Goal: Information Seeking & Learning: Learn about a topic

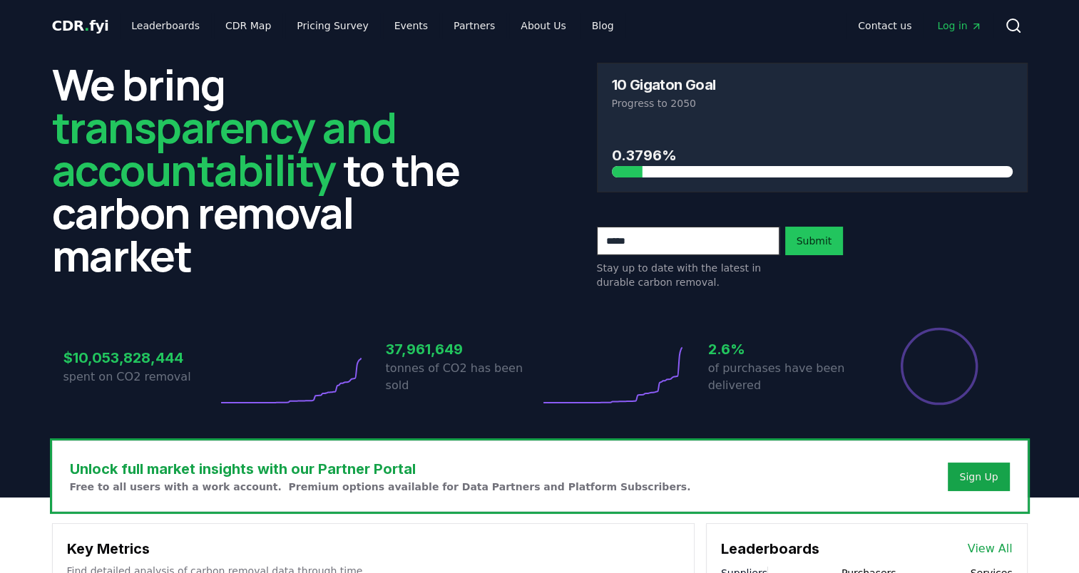
scroll to position [14, 0]
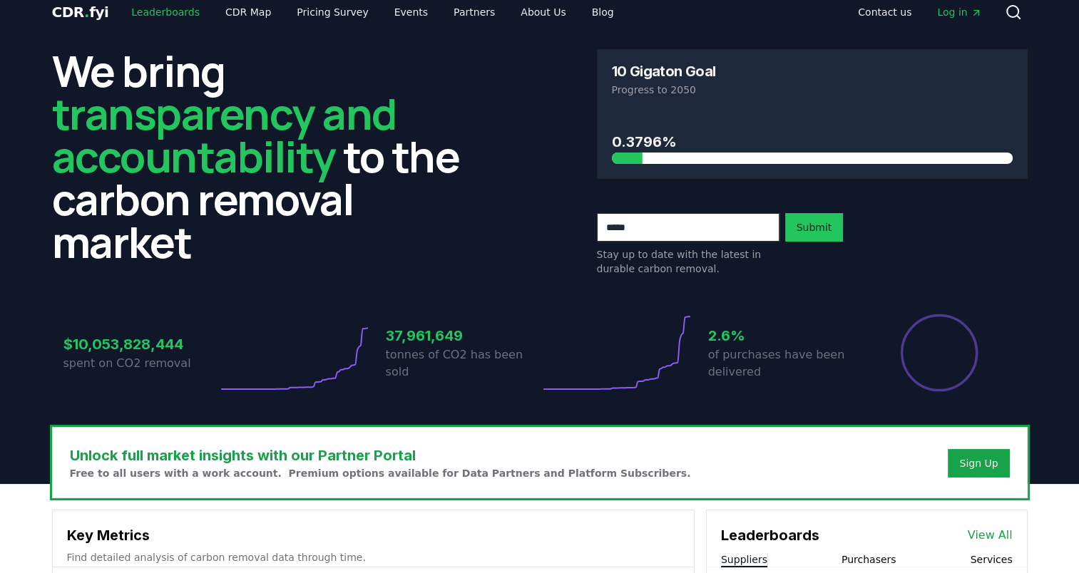
click at [165, 12] on link "Leaderboards" at bounding box center [165, 12] width 91 height 26
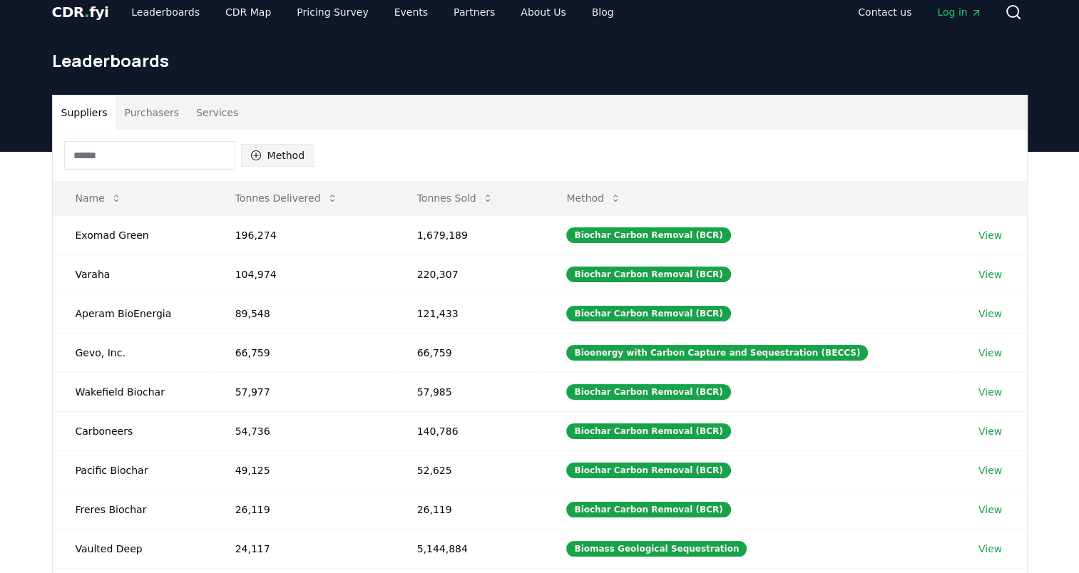
click at [274, 162] on button "Method" at bounding box center [277, 155] width 73 height 23
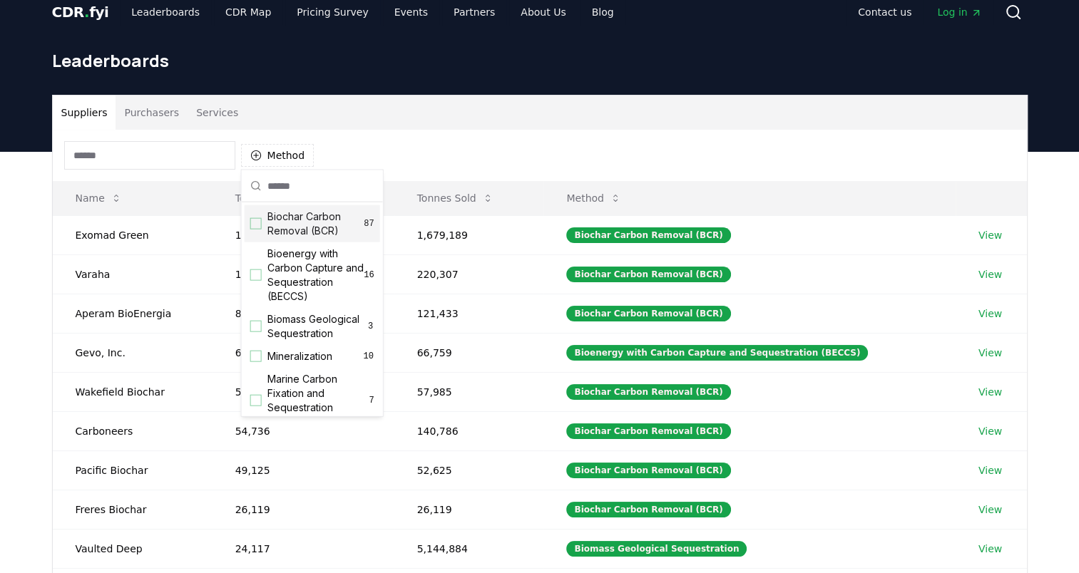
click at [250, 223] on div "Suggestions" at bounding box center [255, 223] width 11 height 11
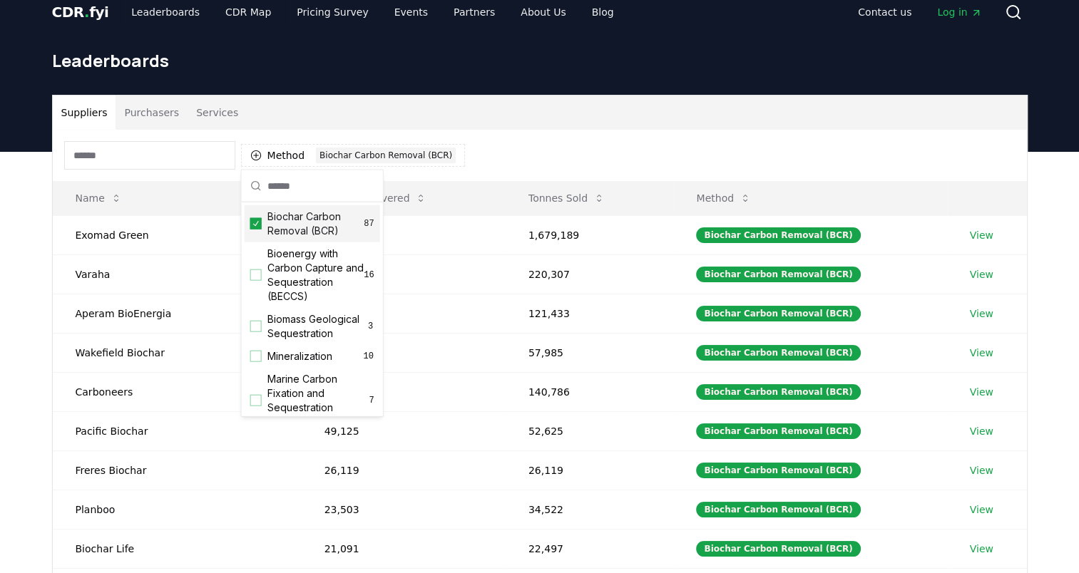
click at [461, 159] on div "Method 1 Biochar Carbon Removal (BCR)" at bounding box center [540, 155] width 974 height 51
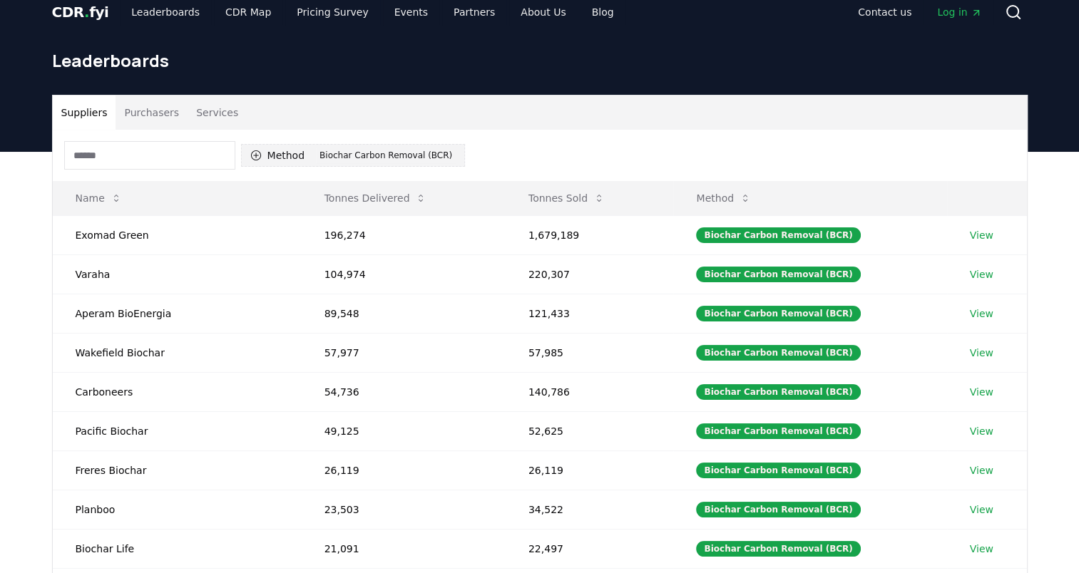
click at [320, 159] on div "Biochar Carbon Removal (BCR)" at bounding box center [386, 156] width 140 height 16
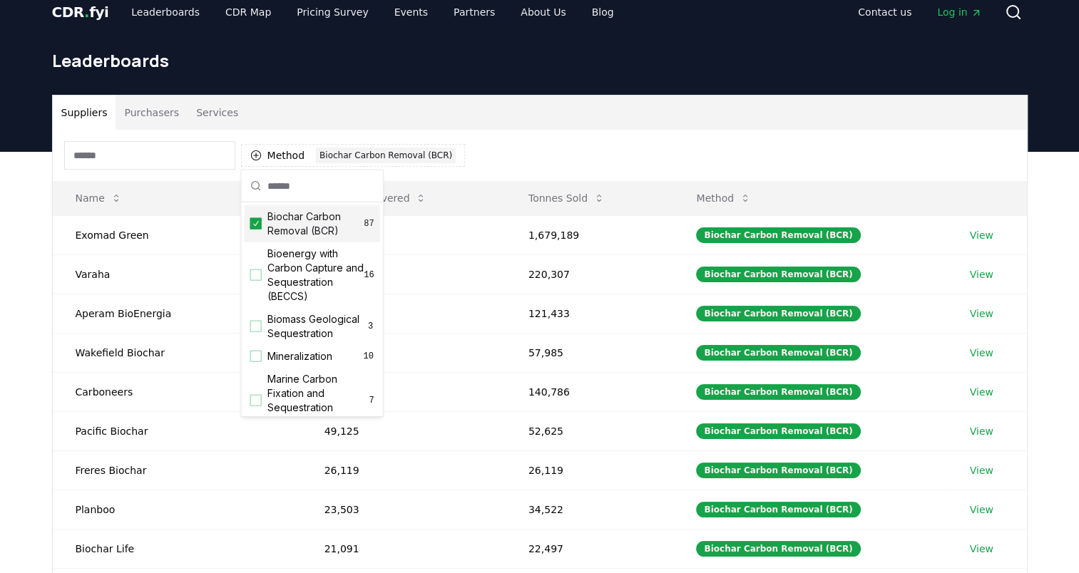
click at [252, 220] on icon "Suggestions" at bounding box center [256, 223] width 10 height 11
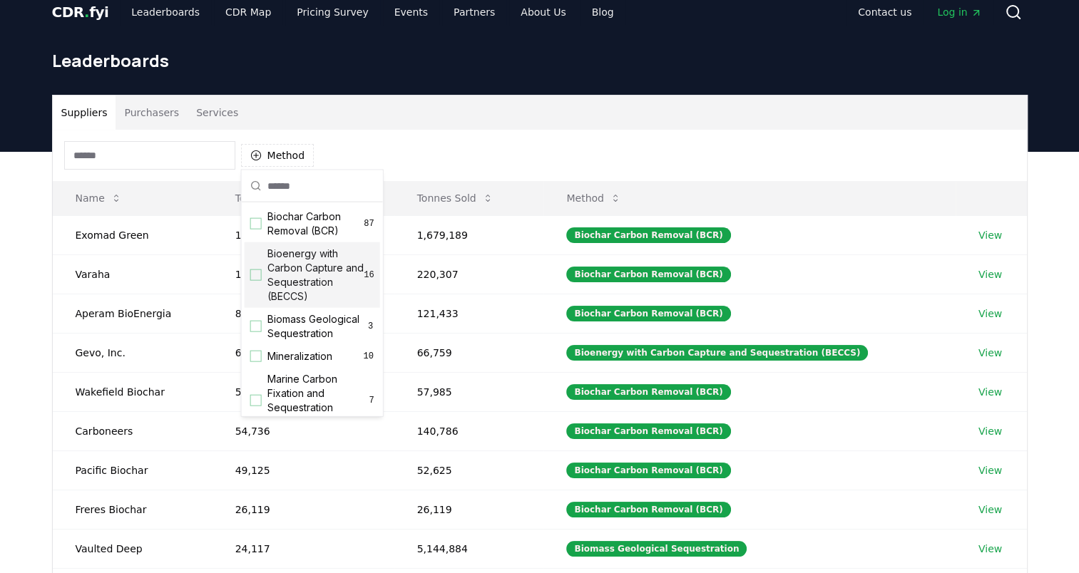
click at [254, 273] on div "Suggestions" at bounding box center [255, 275] width 11 height 11
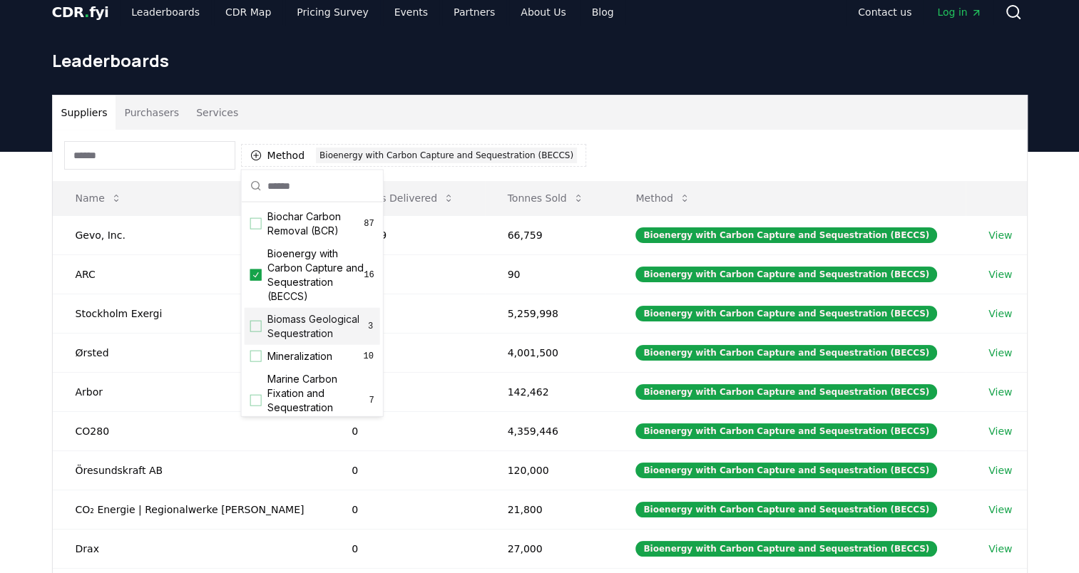
click at [252, 332] on div "Suggestions" at bounding box center [255, 326] width 11 height 11
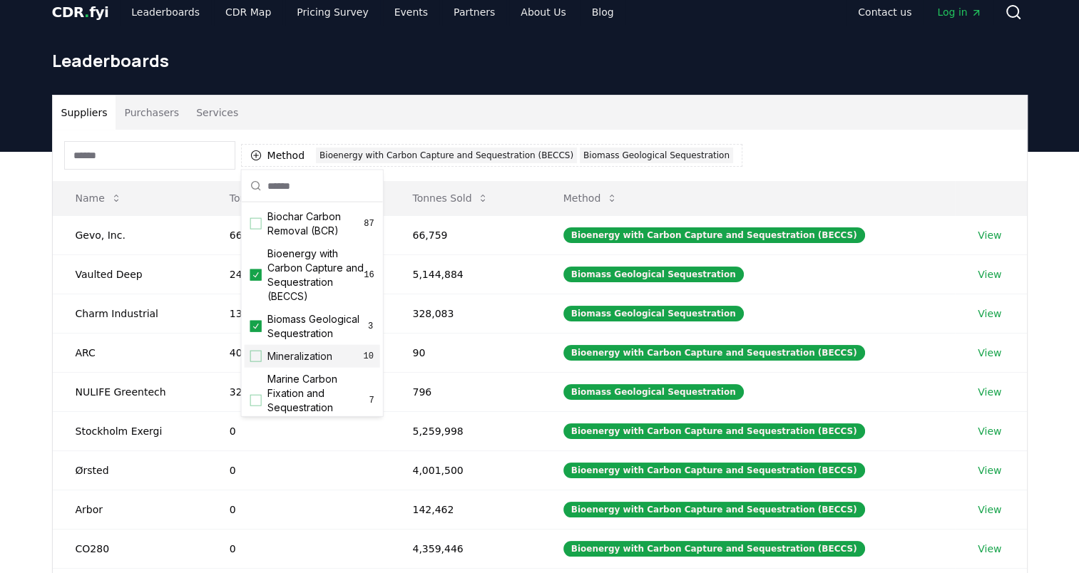
click at [252, 362] on div "Suggestions" at bounding box center [255, 356] width 11 height 11
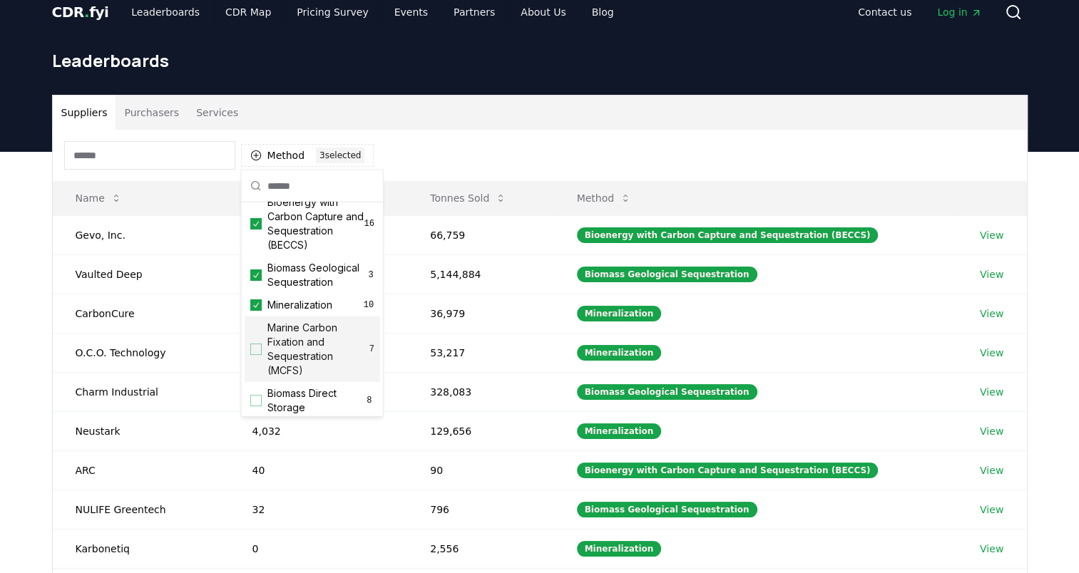
click at [255, 371] on div "Marine Carbon Fixation and Sequestration (MCFS) 7" at bounding box center [312, 350] width 135 height 66
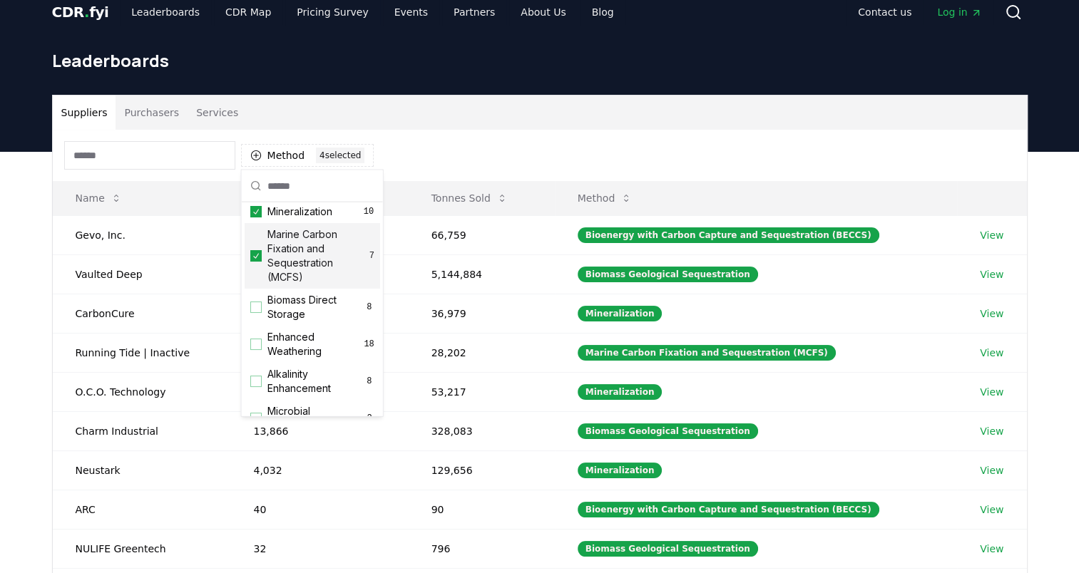
scroll to position [145, 0]
click at [257, 312] on div "Suggestions" at bounding box center [255, 306] width 11 height 11
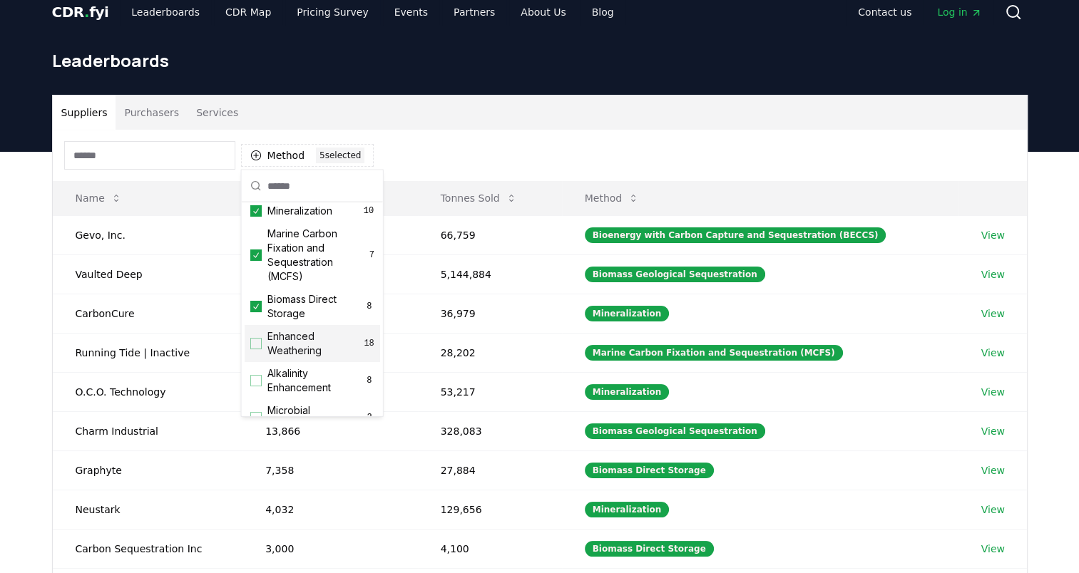
click at [252, 349] on div "Suggestions" at bounding box center [255, 343] width 11 height 11
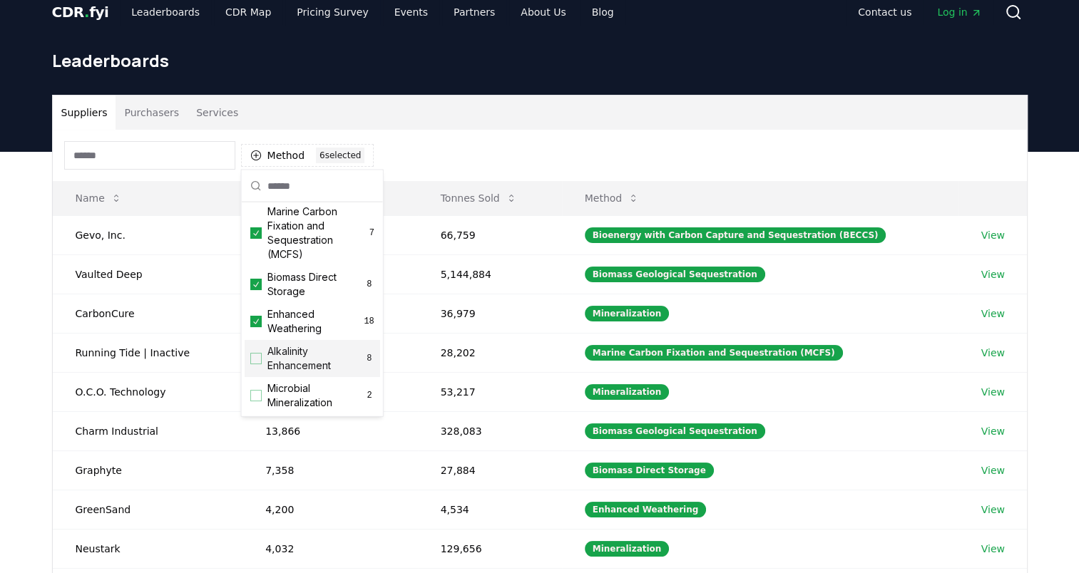
click at [255, 364] on div "Suggestions" at bounding box center [255, 358] width 11 height 11
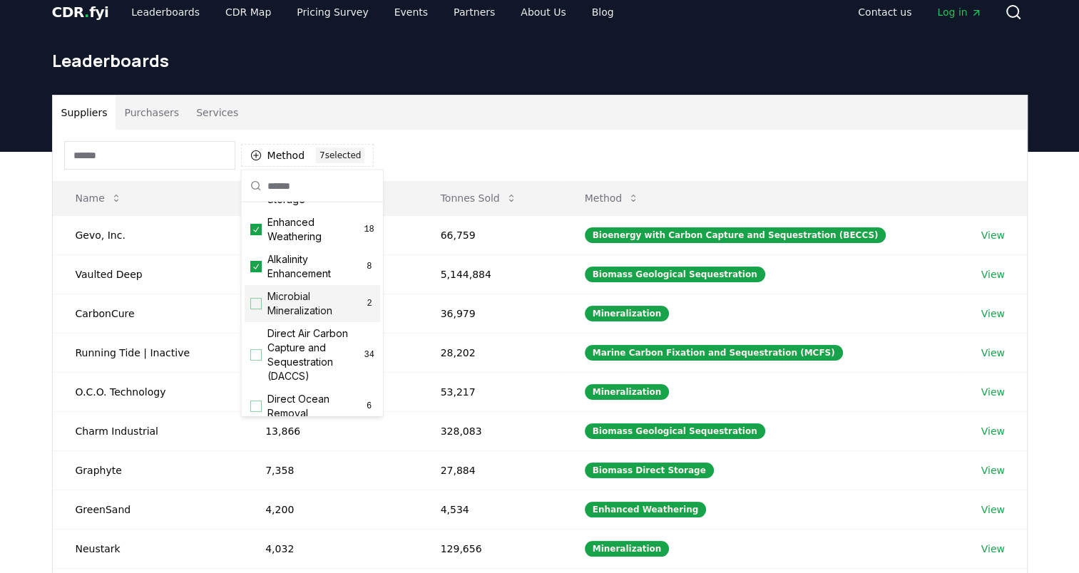
click at [254, 310] on div "Suggestions" at bounding box center [255, 303] width 11 height 11
click at [253, 361] on div "Suggestions" at bounding box center [255, 354] width 11 height 11
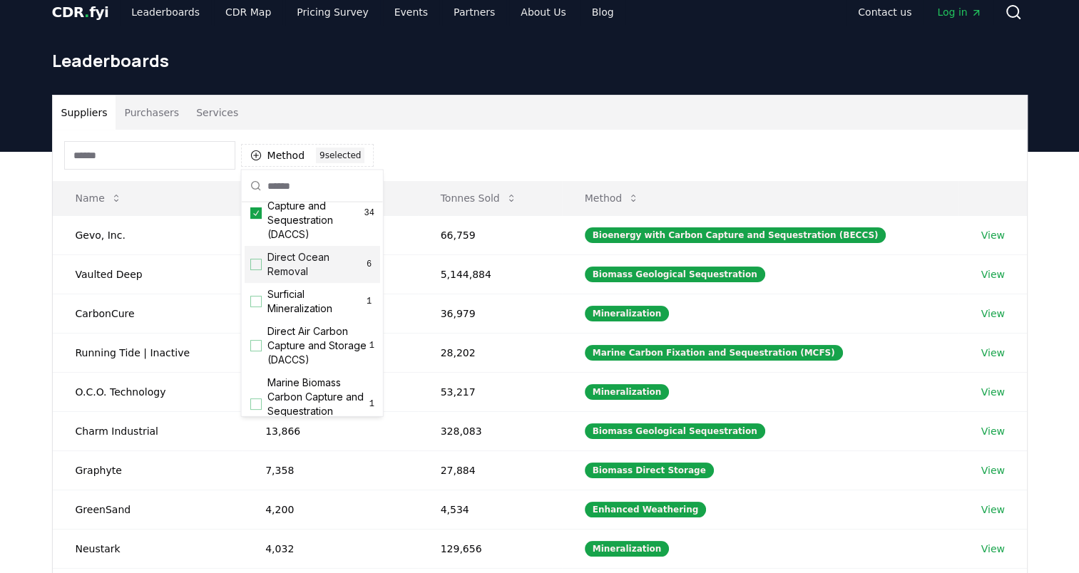
click at [257, 270] on div "Suggestions" at bounding box center [255, 264] width 11 height 11
click at [256, 320] on div "Surficial Mineralization 1" at bounding box center [312, 301] width 135 height 37
click at [251, 365] on div "Direct Air Carbon Capture and Storage (DACCS) 1" at bounding box center [312, 345] width 135 height 51
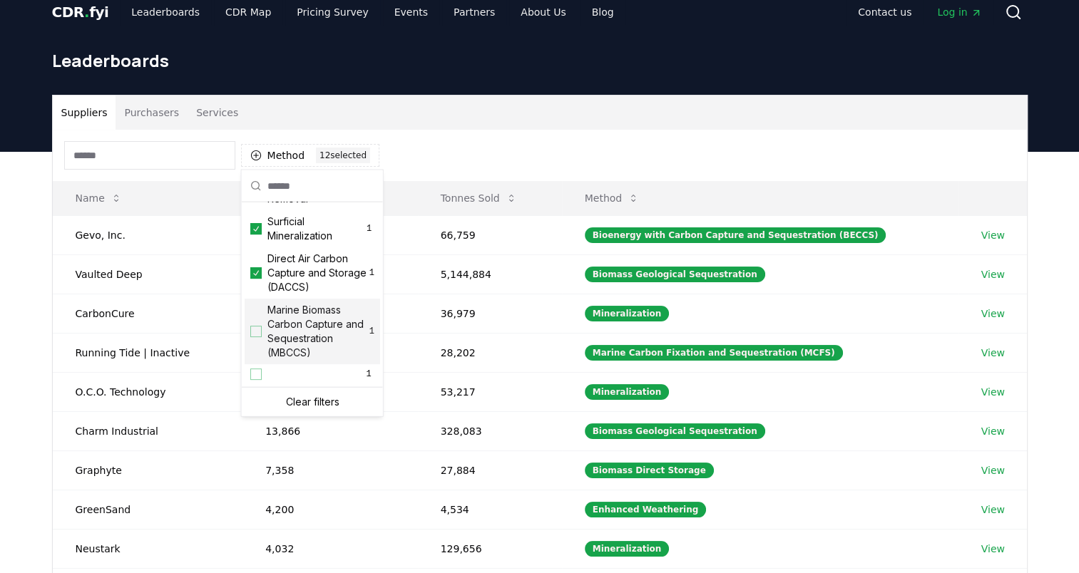
click at [259, 326] on div "Suggestions" at bounding box center [255, 331] width 11 height 11
click at [541, 133] on div "Method 13 13 selected" at bounding box center [540, 155] width 974 height 51
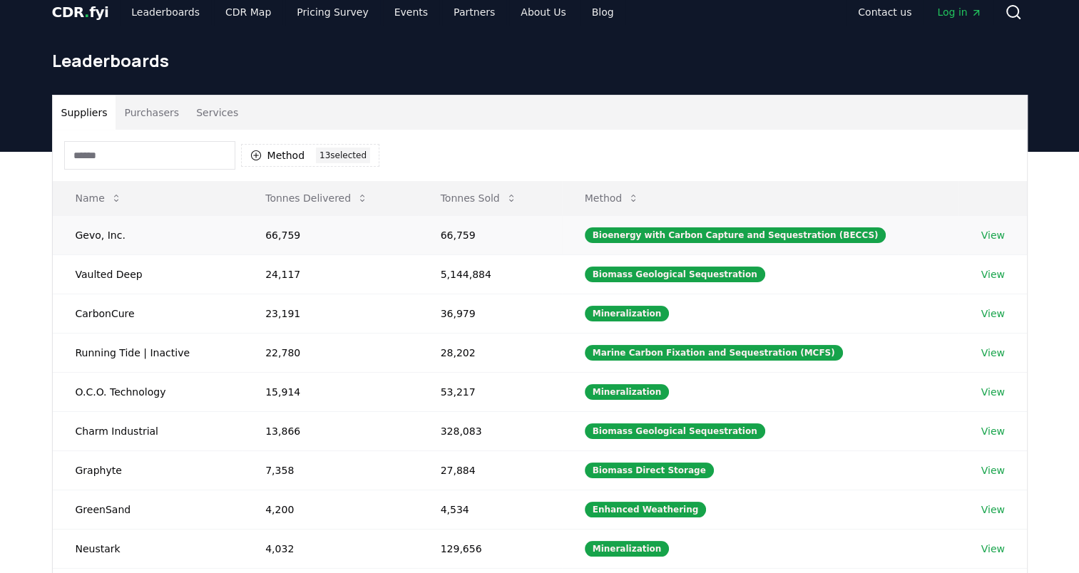
click at [86, 240] on td "Gevo, Inc." at bounding box center [148, 234] width 190 height 39
drag, startPoint x: 80, startPoint y: 234, endPoint x: 72, endPoint y: 235, distance: 7.9
click at [72, 235] on td "Gevo, Inc." at bounding box center [148, 234] width 190 height 39
drag, startPoint x: 72, startPoint y: 235, endPoint x: 121, endPoint y: 245, distance: 50.2
click at [121, 245] on td "Gevo, Inc." at bounding box center [148, 234] width 190 height 39
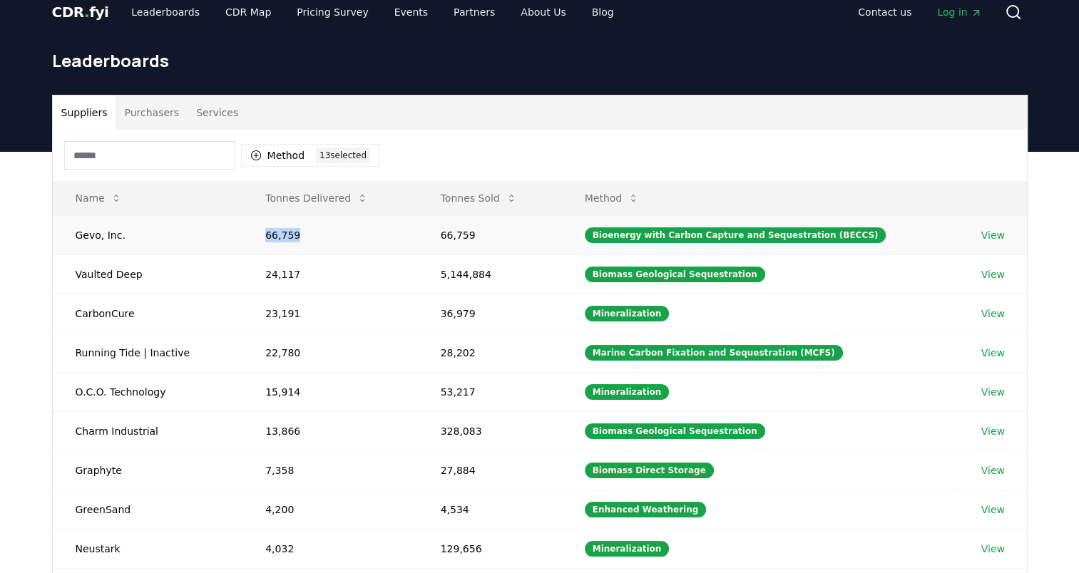
drag, startPoint x: 315, startPoint y: 242, endPoint x: 237, endPoint y: 236, distance: 78.0
click at [237, 236] on tr "Gevo, Inc. 66,759 66,759 Bioenergy with Carbon Capture and Sequestration (BECCS…" at bounding box center [540, 234] width 974 height 39
drag, startPoint x: 237, startPoint y: 236, endPoint x: 374, endPoint y: 255, distance: 138.9
click at [374, 255] on td "24,117" at bounding box center [329, 274] width 175 height 39
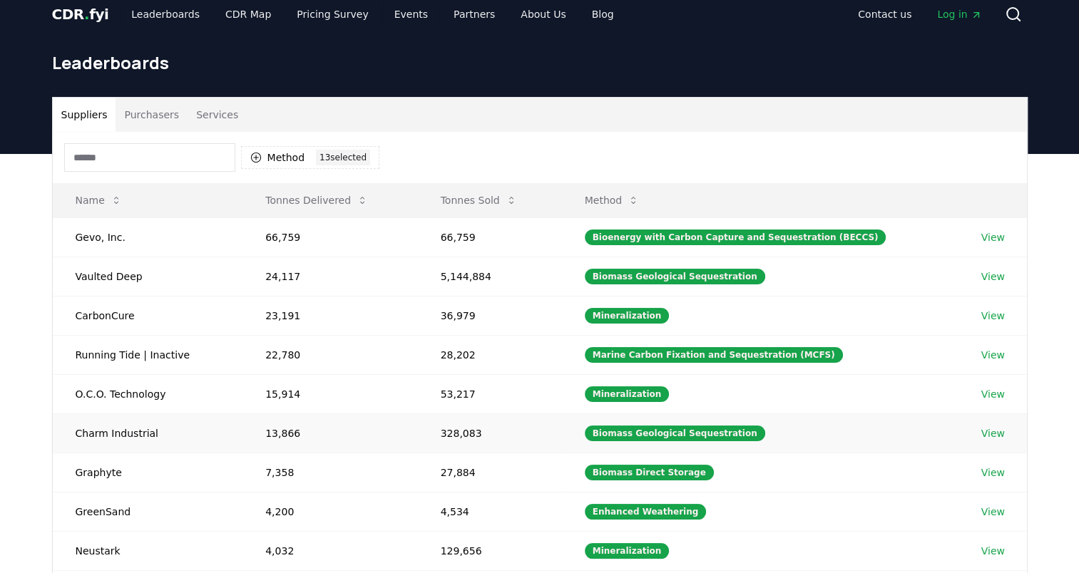
scroll to position [57, 0]
